Goal: Information Seeking & Learning: Check status

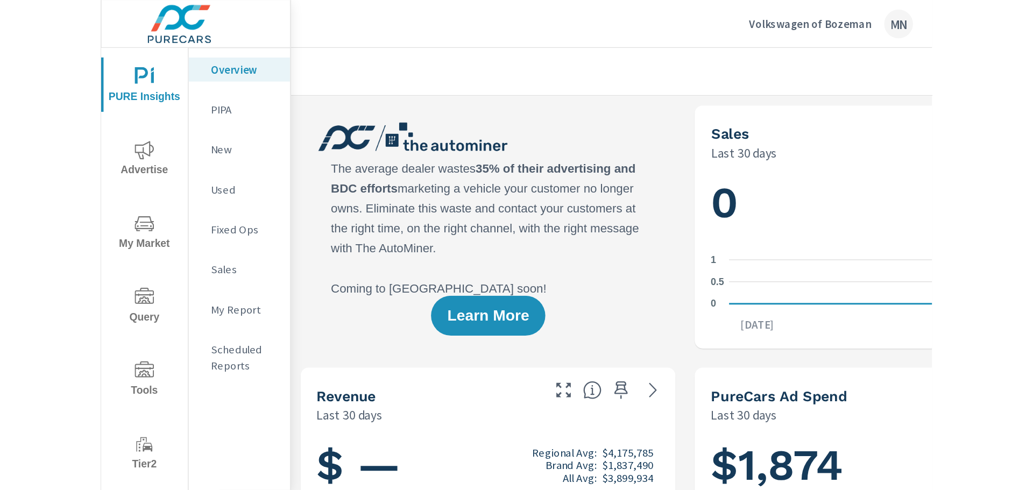
scroll to position [1, 0]
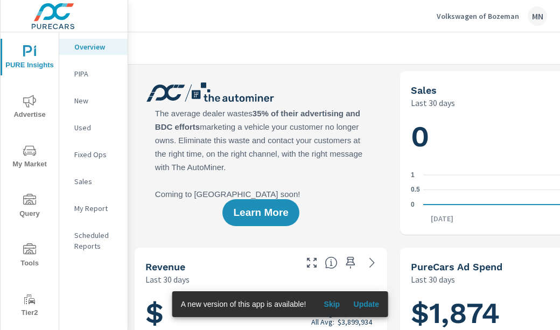
click at [35, 104] on span "Advertise" at bounding box center [30, 108] width 52 height 26
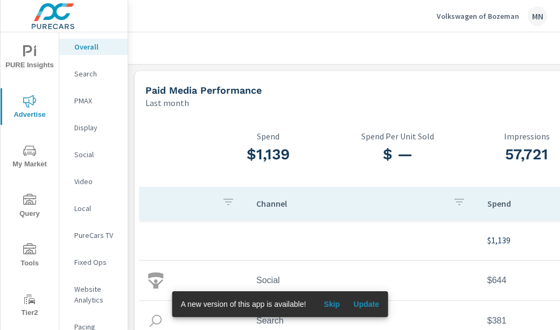
click at [77, 125] on p "Display" at bounding box center [96, 127] width 45 height 11
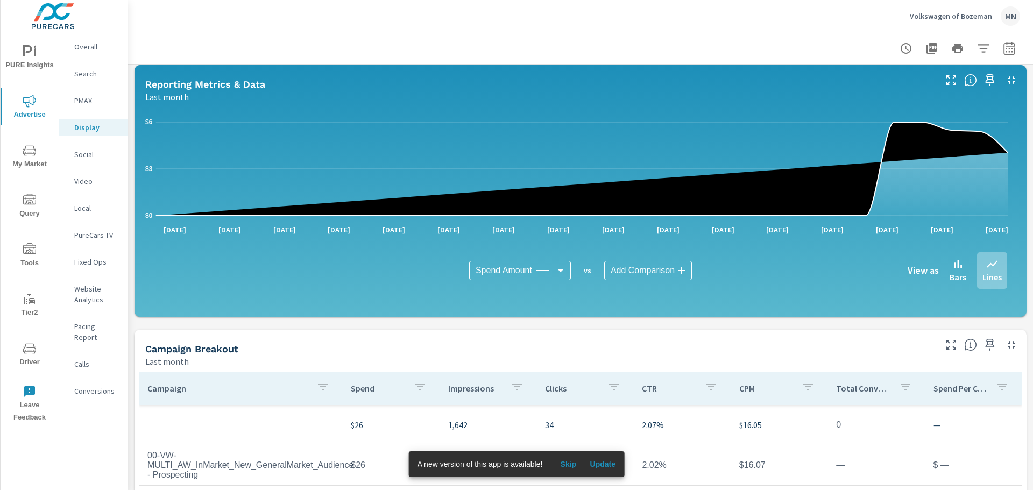
scroll to position [80, 0]
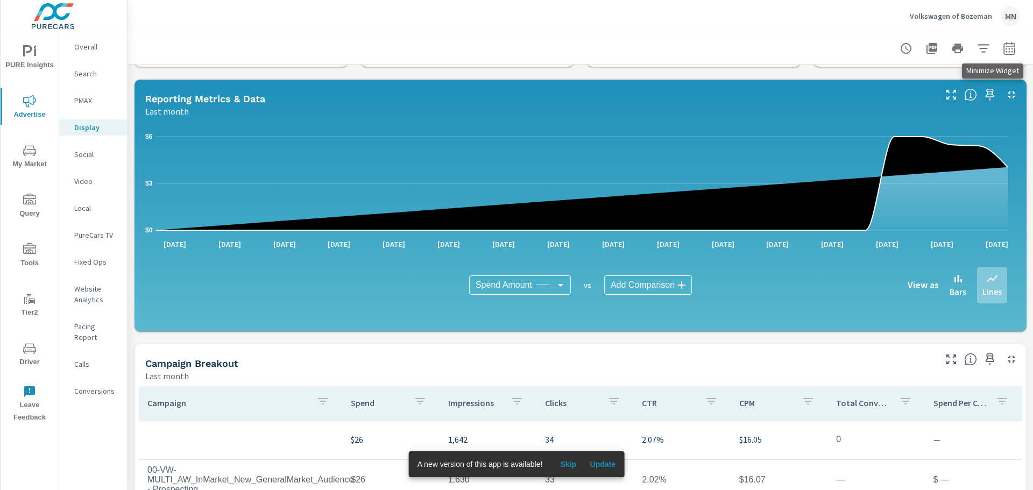
click at [559, 94] on icon "button" at bounding box center [1012, 95] width 8 height 8
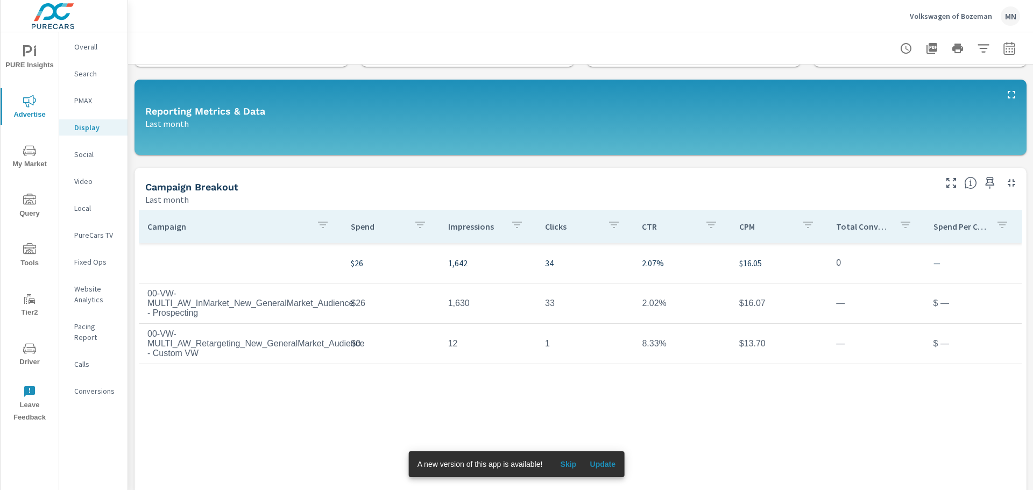
scroll to position [0, 0]
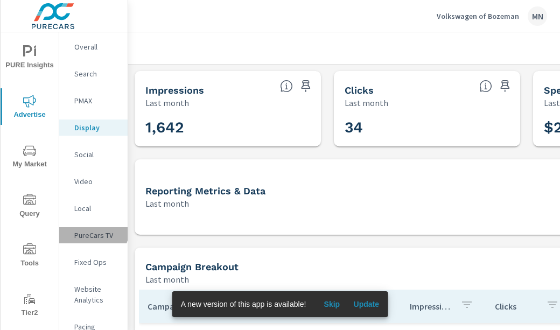
click at [88, 230] on div "PureCars TV" at bounding box center [93, 235] width 68 height 16
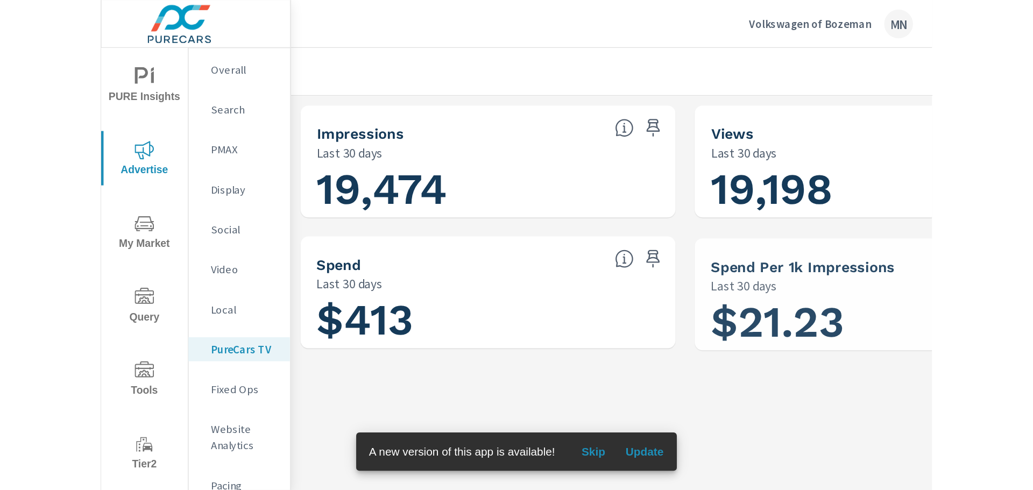
scroll to position [525, 0]
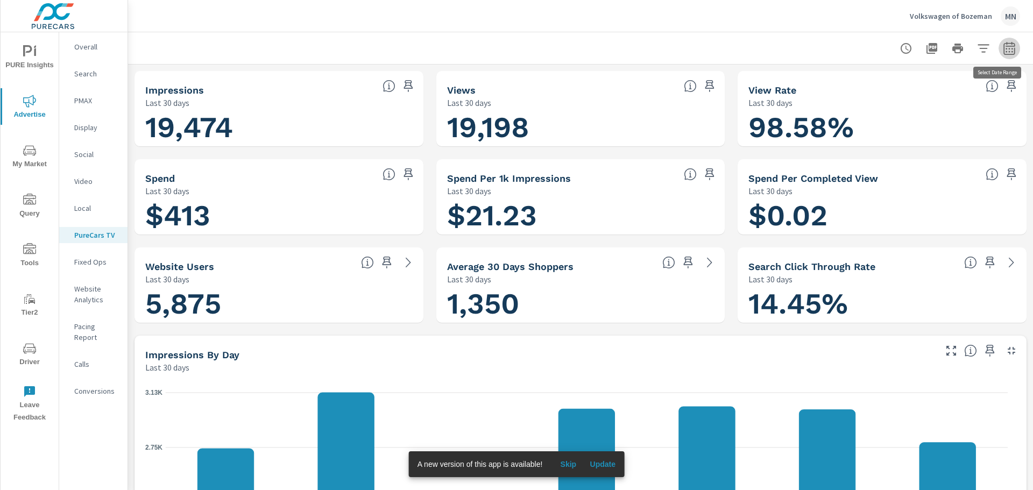
click at [559, 46] on icon "button" at bounding box center [1008, 47] width 11 height 13
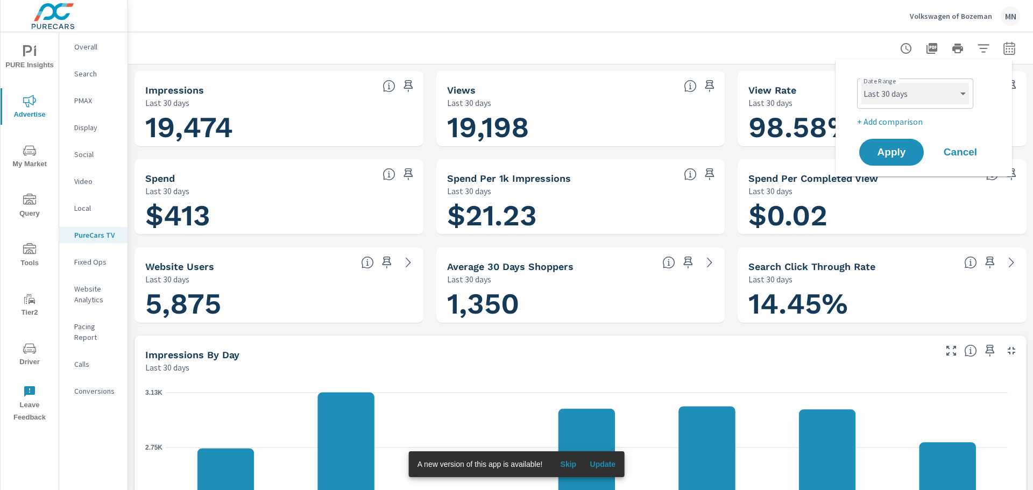
click at [559, 98] on select "Custom Yesterday Last week Last 7 days Last 14 days Last 30 days Last 45 days L…" at bounding box center [915, 94] width 108 height 22
click at [559, 83] on select "Custom Yesterday Last week Last 7 days Last 14 days Last 30 days Last 45 days L…" at bounding box center [915, 94] width 108 height 22
select select "custom"
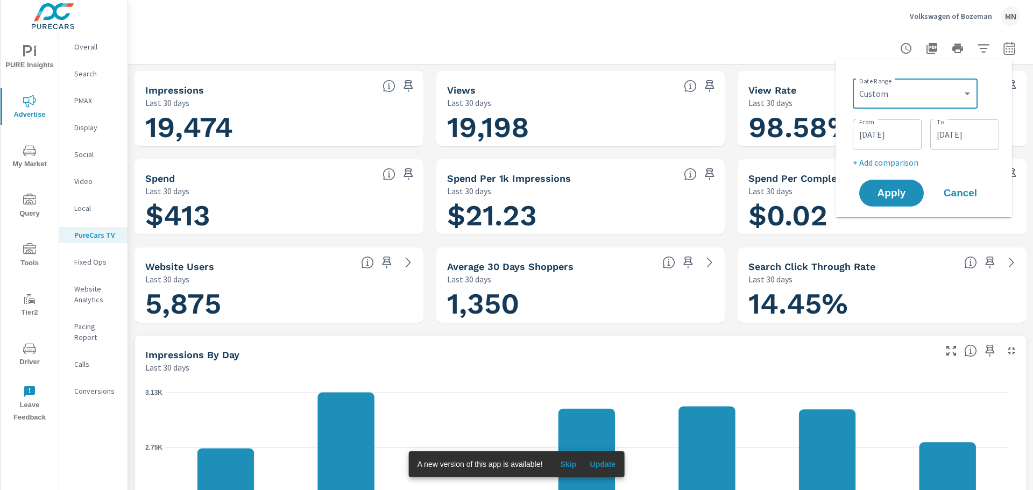
click at [559, 134] on input "08/17/2025" at bounding box center [887, 135] width 60 height 22
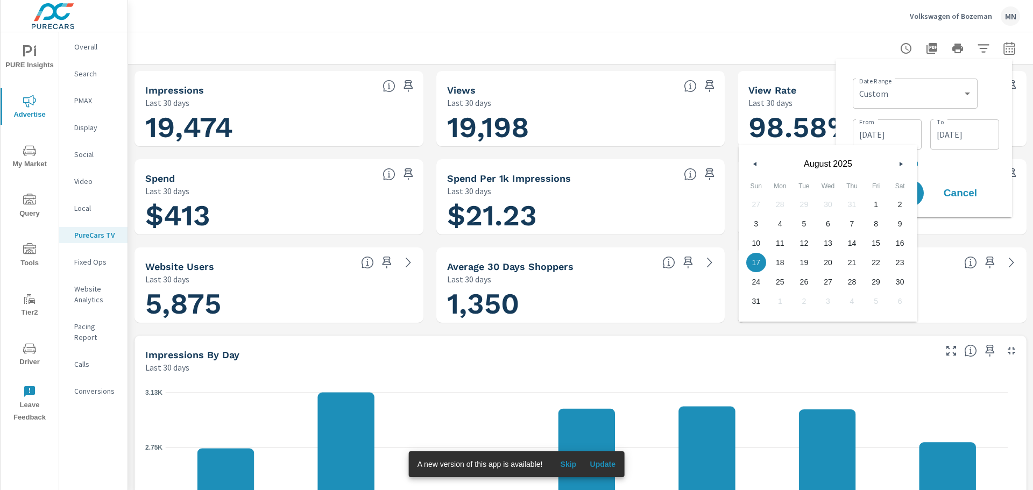
click at [559, 201] on span "1" at bounding box center [876, 204] width 24 height 14
type input "08/01/2025"
click at [559, 130] on input "09/15/2025" at bounding box center [965, 135] width 60 height 22
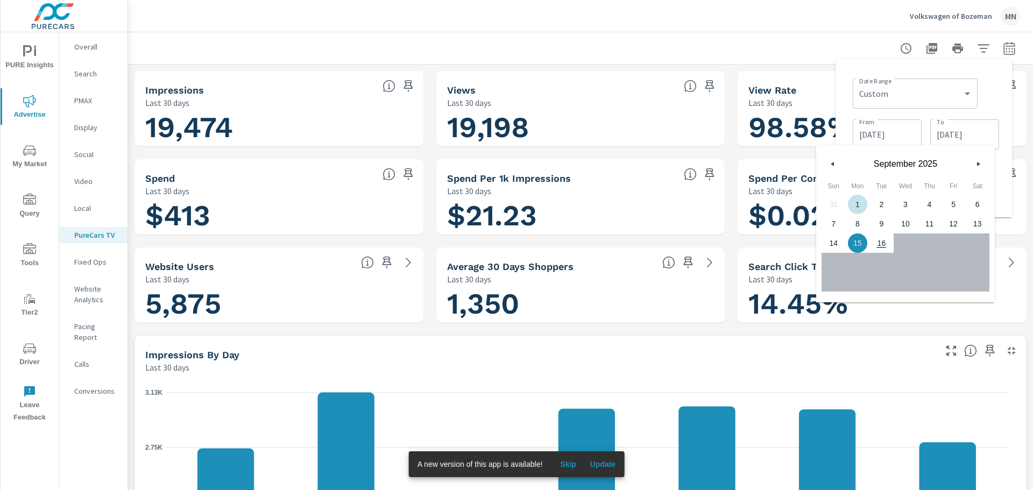
click at [559, 162] on button "button" at bounding box center [832, 164] width 13 height 13
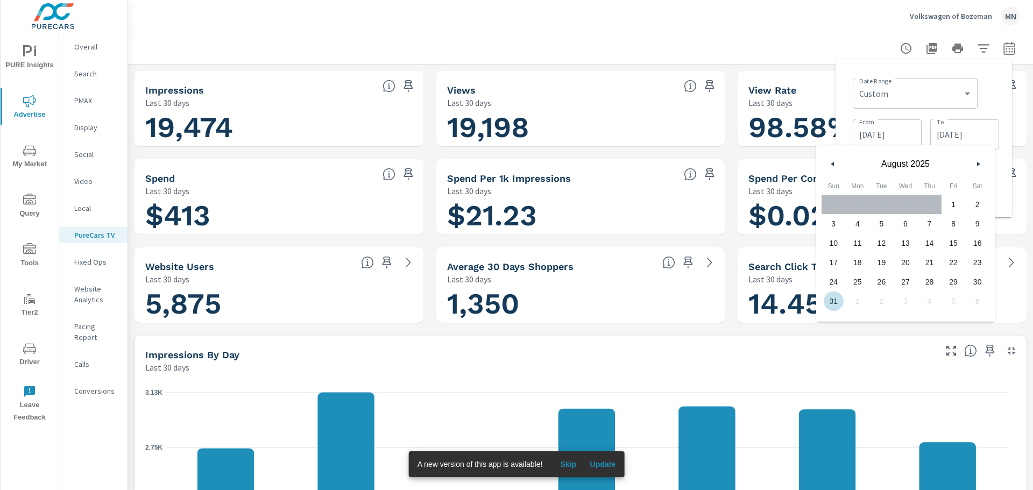
click at [559, 299] on span "31" at bounding box center [834, 301] width 24 height 14
type input "08/31/2025"
click at [559, 86] on div "Date Range Custom Yesterday Last week Last 7 days Last 14 days Last 30 days Las…" at bounding box center [924, 138] width 176 height 158
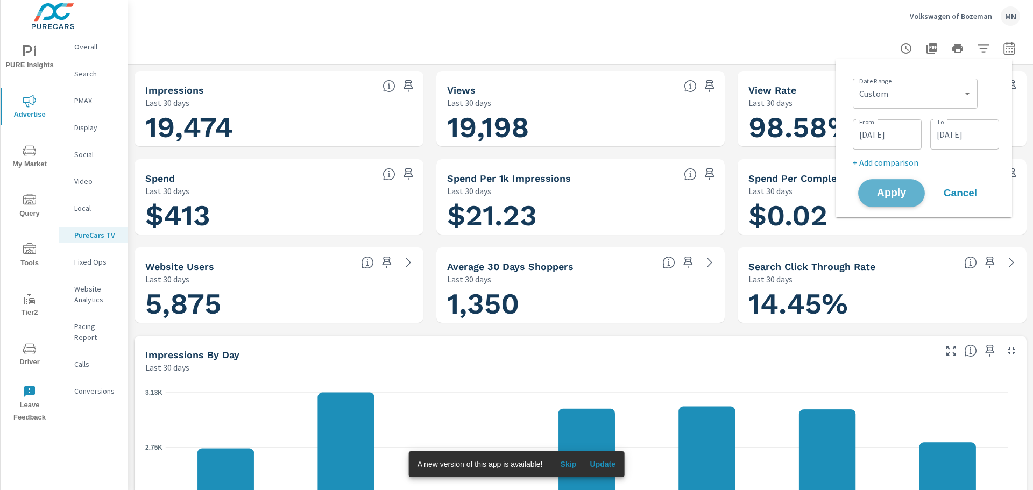
click at [559, 199] on span "Apply" at bounding box center [891, 193] width 44 height 10
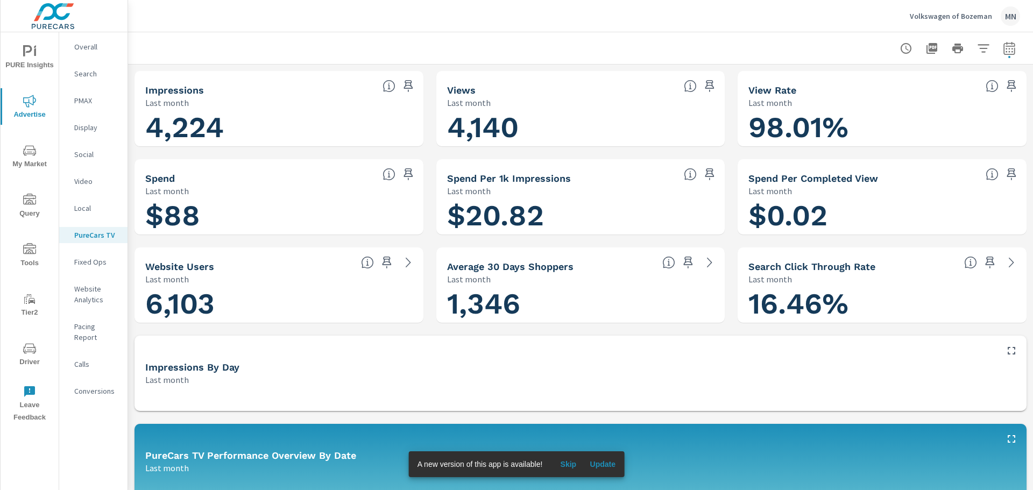
scroll to position [525, 0]
drag, startPoint x: 232, startPoint y: 127, endPoint x: 118, endPoint y: 133, distance: 114.2
click at [118, 133] on div "PURE Insights Advertise My Market Query Tools Tier2 Driver Leave Feedback Overa…" at bounding box center [516, 245] width 1033 height 490
drag, startPoint x: 823, startPoint y: 211, endPoint x: 743, endPoint y: 217, distance: 80.3
click at [559, 217] on h1 "$0.02" at bounding box center [881, 215] width 267 height 37
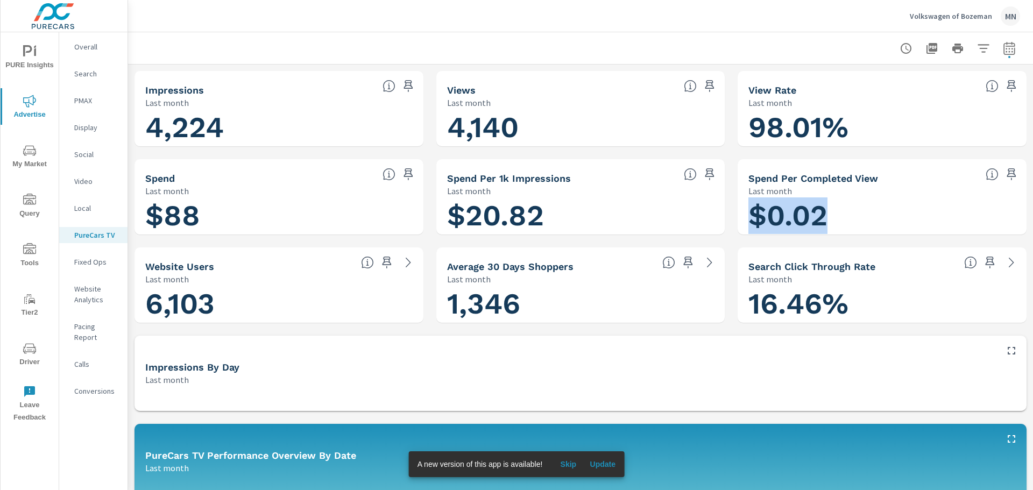
scroll to position [161, 0]
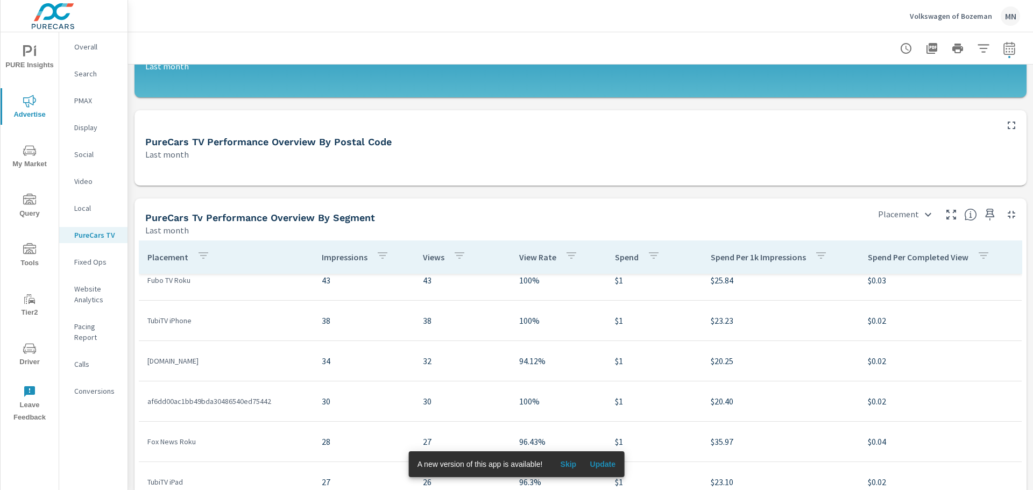
scroll to position [538, 0]
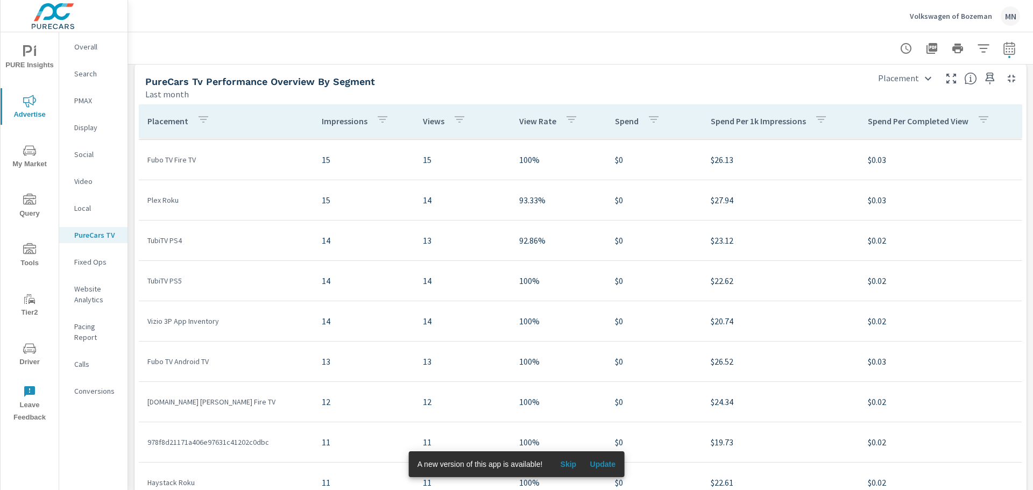
scroll to position [1332, 0]
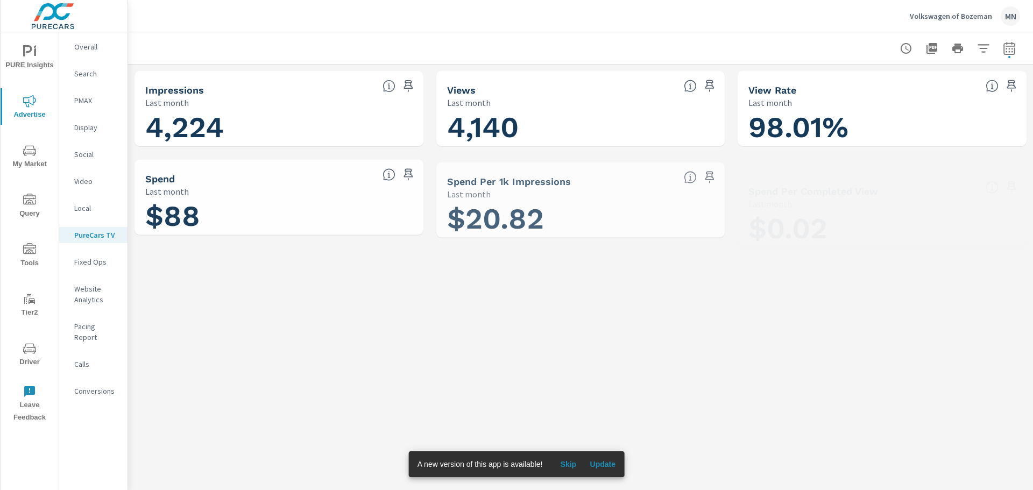
scroll to position [525, 0]
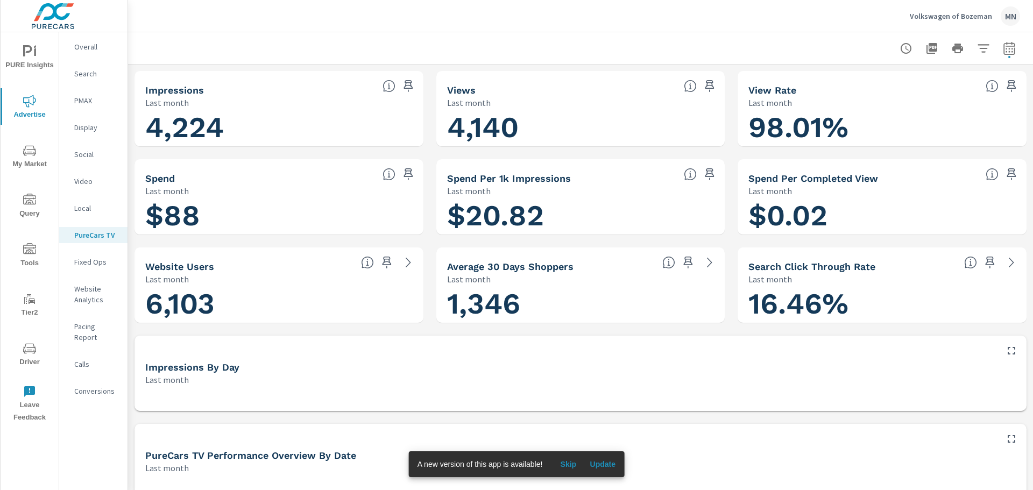
click at [82, 72] on p "Search" at bounding box center [96, 73] width 45 height 11
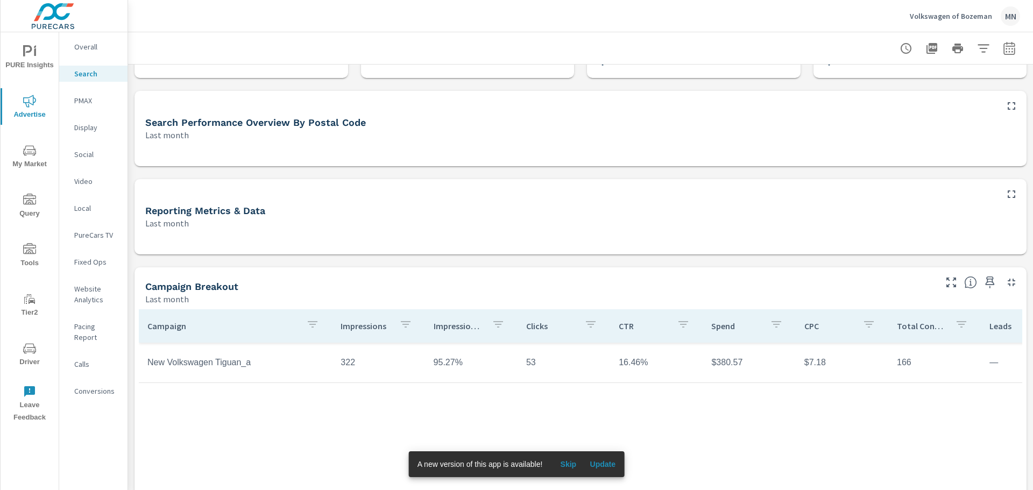
scroll to position [77, 0]
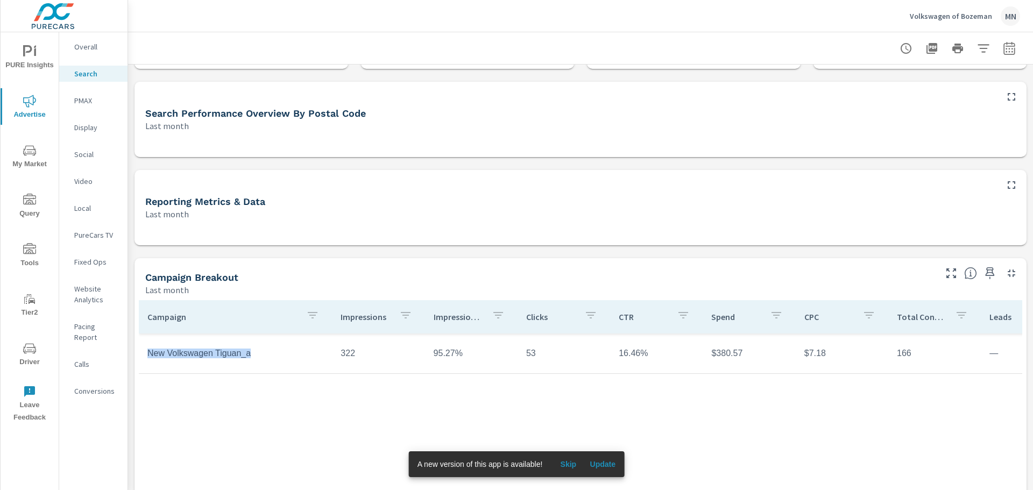
drag, startPoint x: 250, startPoint y: 355, endPoint x: 148, endPoint y: 368, distance: 103.0
click at [148, 367] on td "New Volkswagen Tiguan_a" at bounding box center [235, 353] width 193 height 27
click at [168, 352] on td "New Volkswagen Tiguan_a" at bounding box center [235, 353] width 193 height 27
click at [225, 357] on td "New Volkswagen Tiguan_a" at bounding box center [235, 353] width 193 height 27
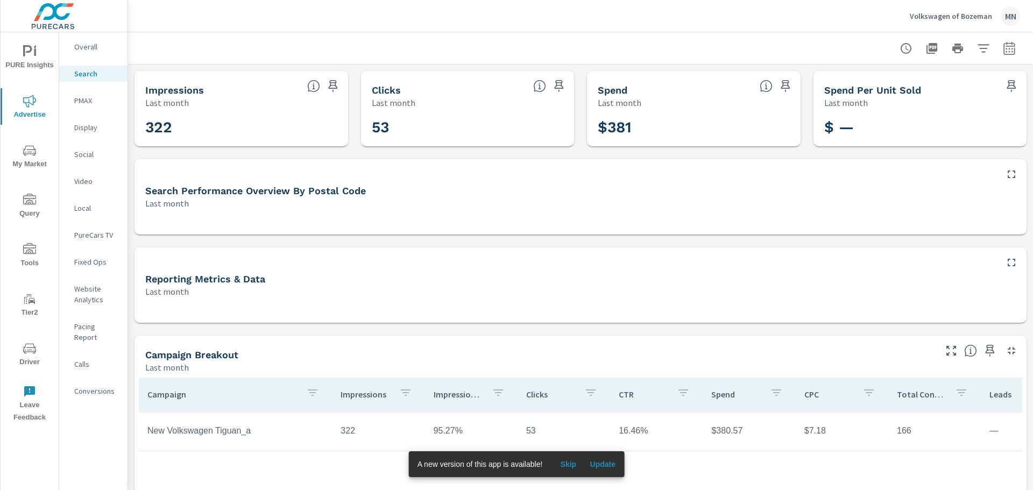
click at [89, 157] on p "Social" at bounding box center [96, 154] width 45 height 11
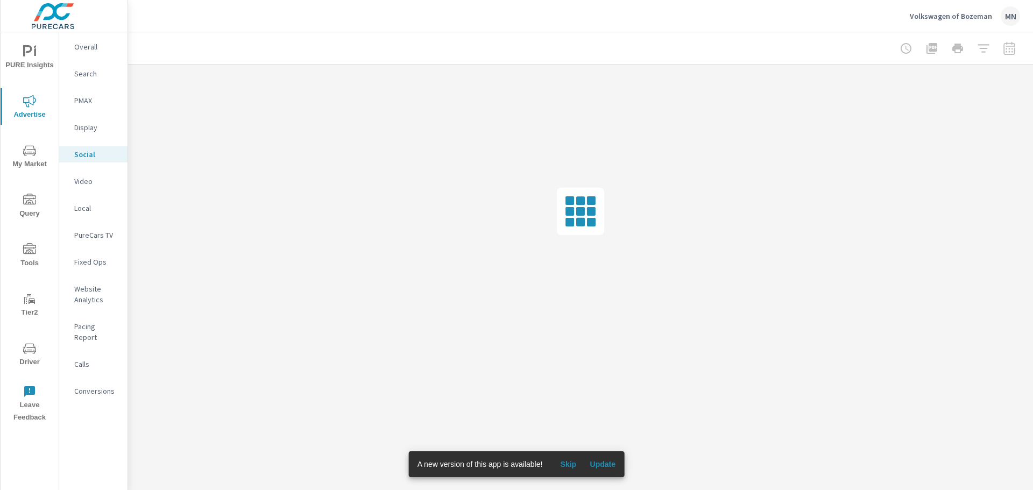
click at [94, 386] on p "Conversions" at bounding box center [96, 391] width 45 height 11
